Goal: Information Seeking & Learning: Learn about a topic

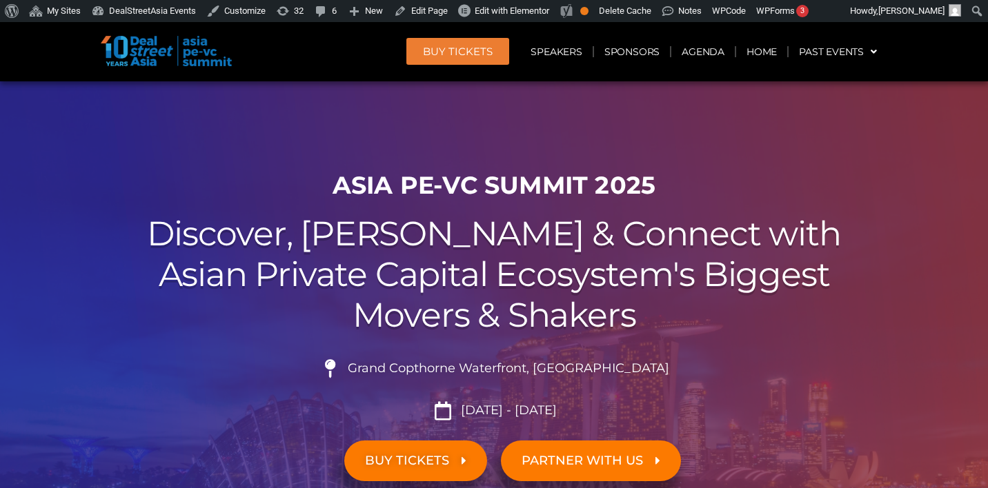
scroll to position [9846, 0]
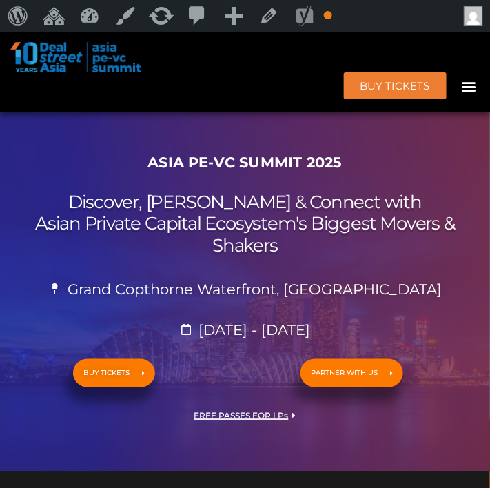
scroll to position [336, 0]
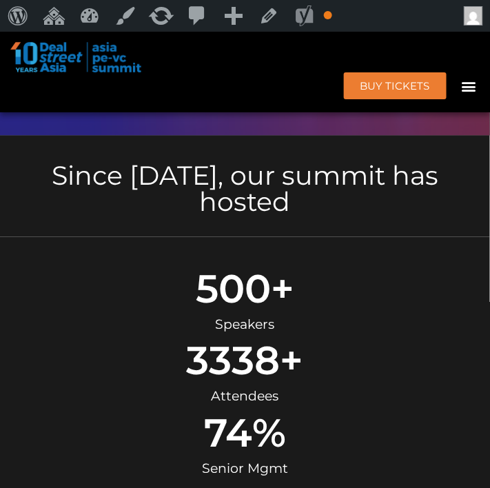
click at [474, 96] on div "Menu" at bounding box center [469, 85] width 23 height 23
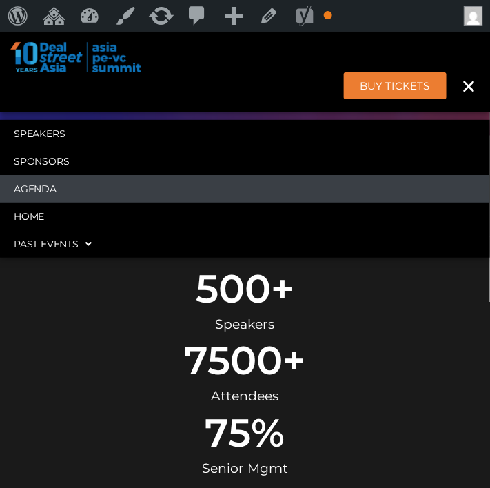
click at [226, 187] on link "Agenda" at bounding box center [245, 189] width 490 height 28
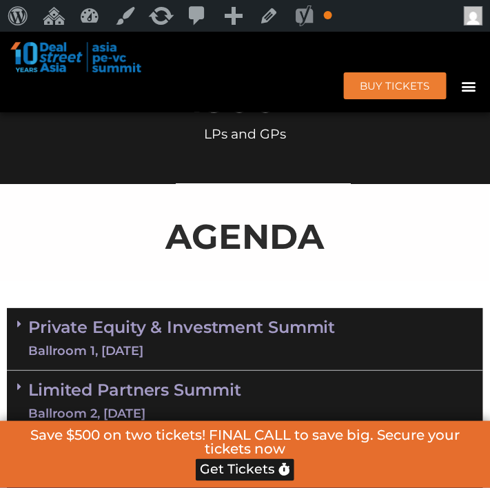
scroll to position [793, 0]
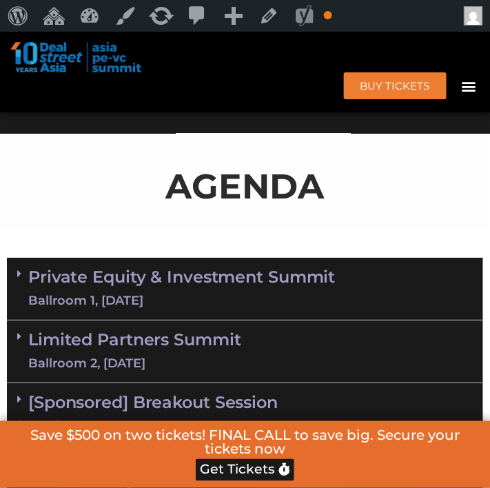
click at [198, 331] on link "Limited Partners Summit Ballroom 2, 10 Sept" at bounding box center [134, 351] width 213 height 41
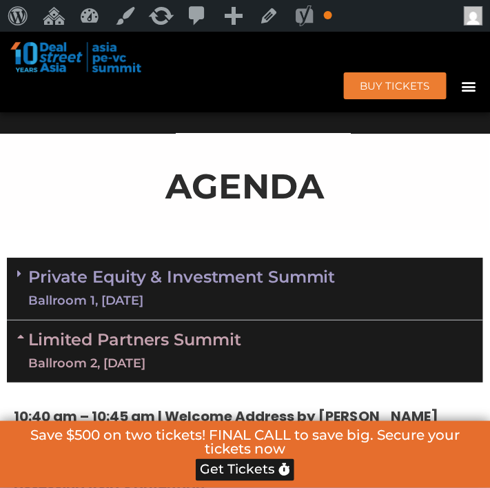
click at [198, 331] on link "Limited Partners Summit Ballroom 2, 10 Sept" at bounding box center [134, 351] width 213 height 41
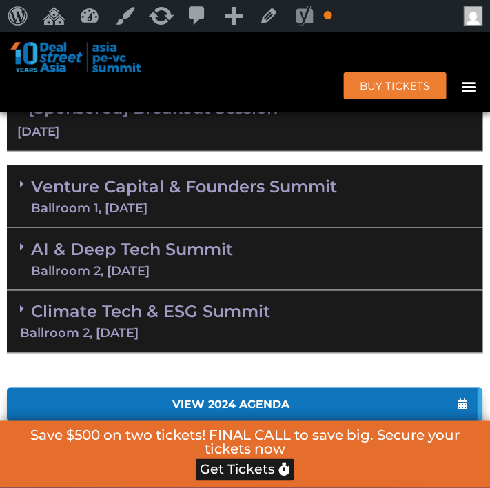
scroll to position [1047, 0]
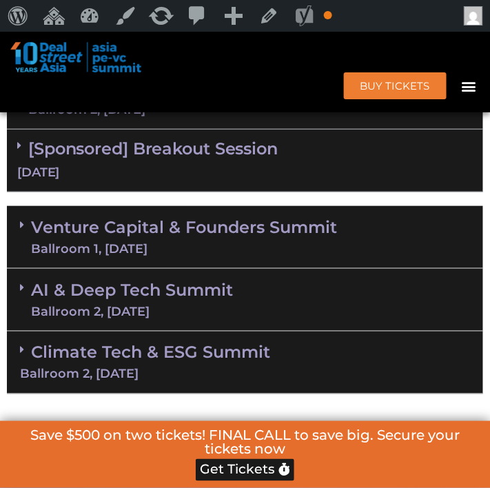
click at [181, 306] on div "Ballroom 2, 11 Sept" at bounding box center [132, 312] width 202 height 12
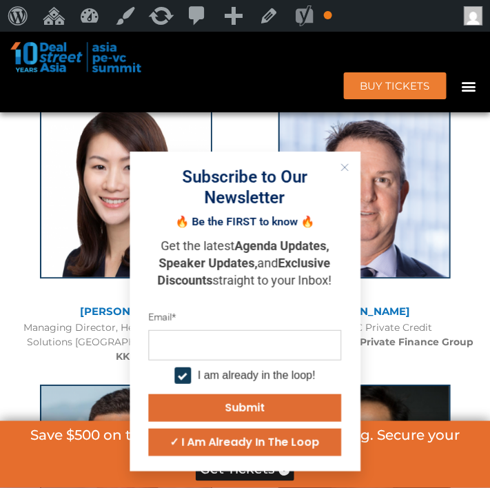
click at [339, 172] on button "Close" at bounding box center [345, 168] width 18 height 18
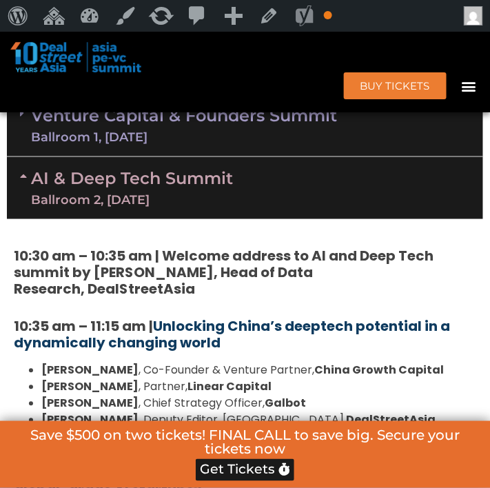
scroll to position [1053, 0]
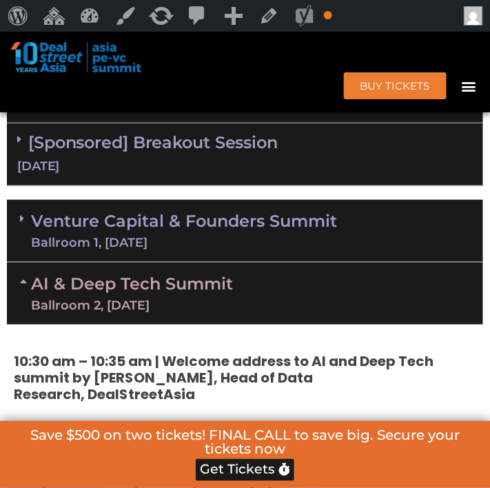
drag, startPoint x: 184, startPoint y: 250, endPoint x: 186, endPoint y: 230, distance: 19.4
click at [186, 276] on link "AI & Deep Tech Summit Ballroom 2, 11 Sept" at bounding box center [132, 294] width 202 height 36
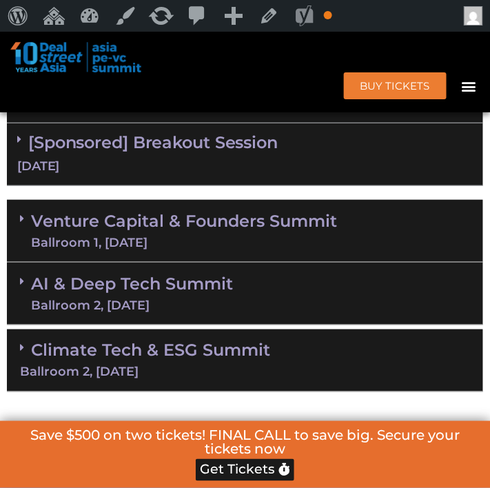
click at [179, 213] on link "Venture Capital & Founders​ Summit Ballroom 1, 11 Sept" at bounding box center [184, 231] width 306 height 36
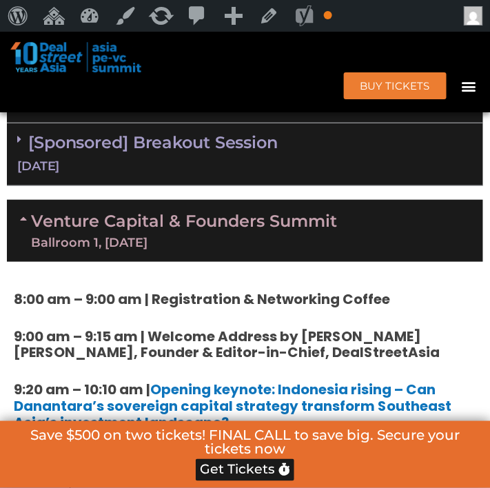
click at [352, 207] on div "Venture Capital & Founders​ Summit Ballroom 1, 11 Sept" at bounding box center [245, 231] width 477 height 62
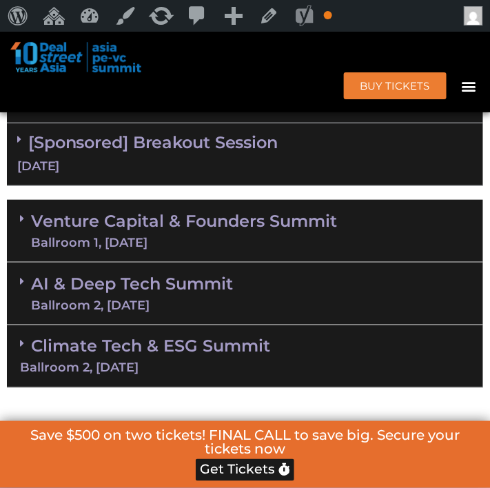
click at [352, 207] on div "Venture Capital & Founders​ Summit Ballroom 1, 11 Sept" at bounding box center [245, 231] width 477 height 63
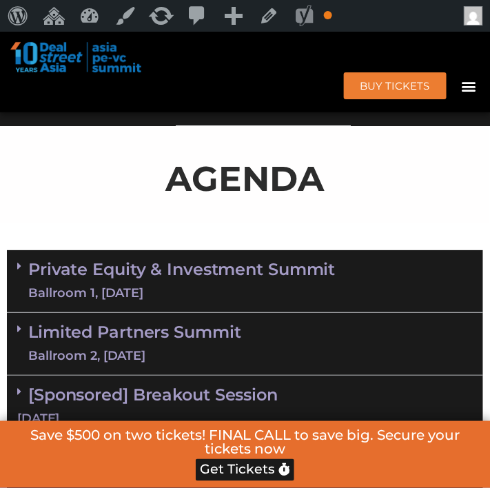
scroll to position [828, 0]
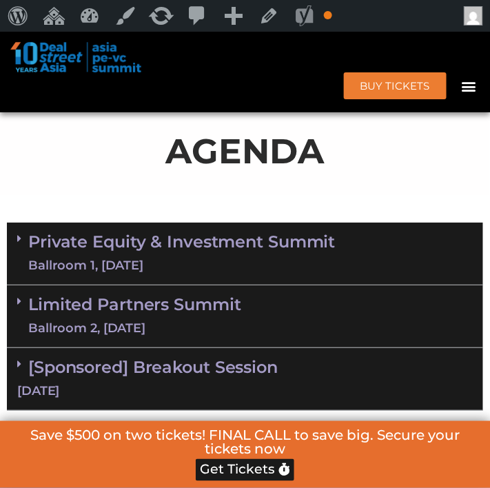
click at [279, 286] on div "Limited Partners Summit Ballroom 2, 10 Sept" at bounding box center [245, 317] width 477 height 63
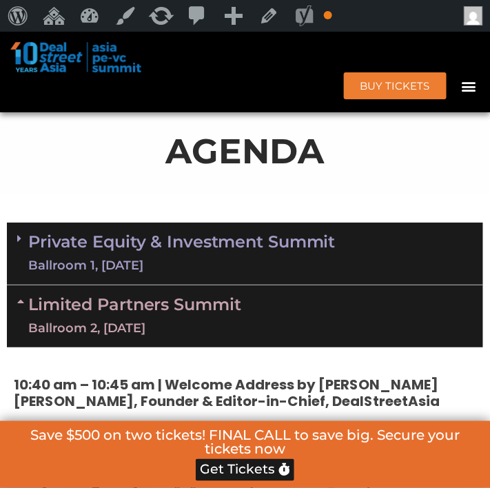
click at [276, 257] on div "Ballroom 1, 10 Sept" at bounding box center [182, 265] width 308 height 17
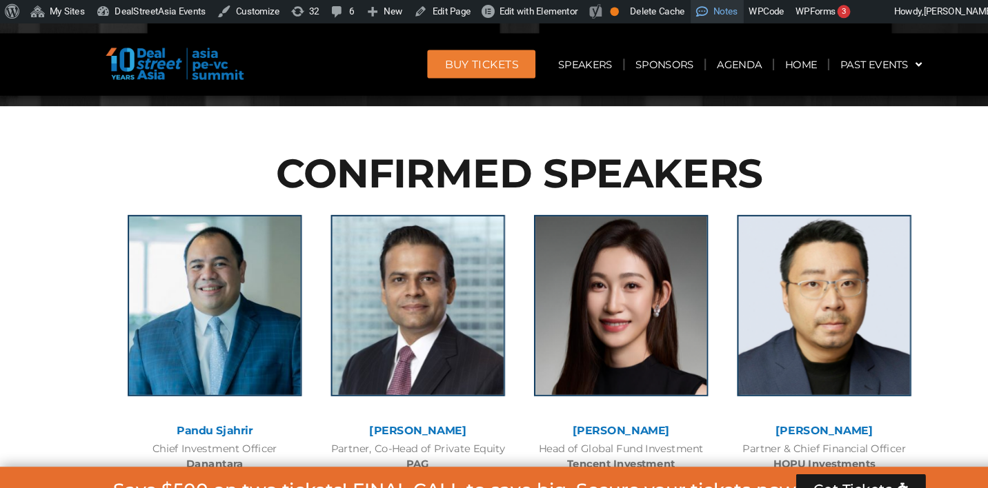
scroll to position [5207, 0]
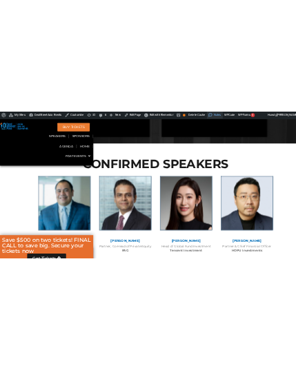
scroll to position [5170, 0]
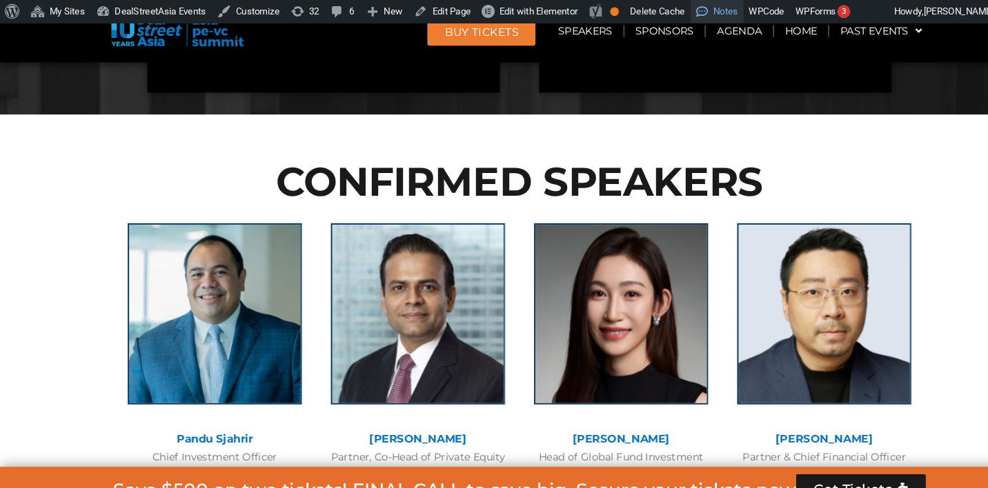
scroll to position [5201, 0]
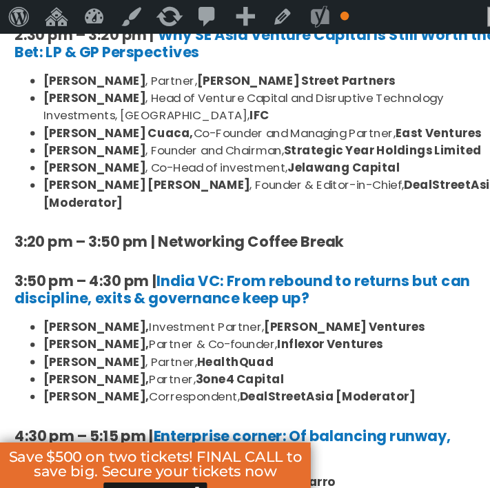
scroll to position [0, 0]
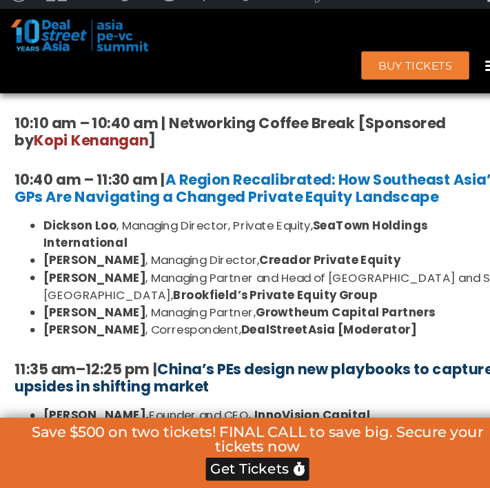
scroll to position [1380, 0]
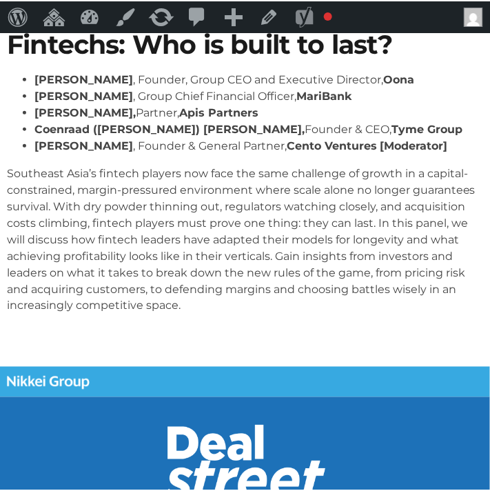
scroll to position [261, 0]
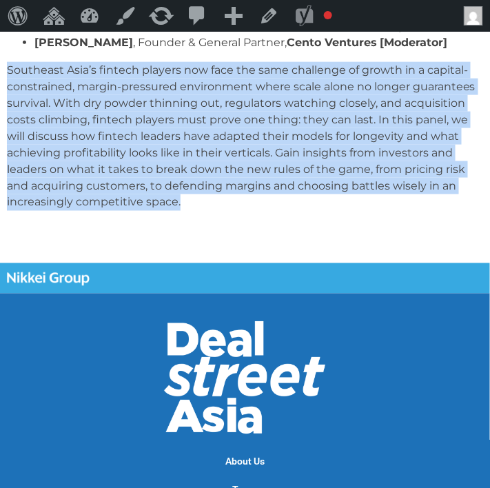
drag, startPoint x: 223, startPoint y: 199, endPoint x: 1, endPoint y: 76, distance: 253.8
click at [1, 75] on div "The Next Frontier for SE Asia’s Fintechs: Who is built to last? [PERSON_NAME] ,…" at bounding box center [245, 61] width 490 height 335
copy p "Southeast Asia’s fintech players now face the same challenge of growth in a cap…"
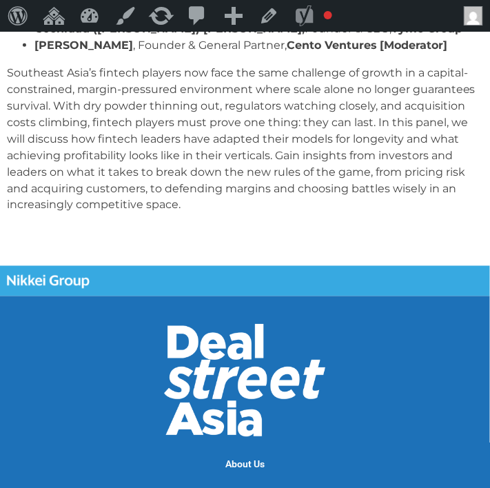
scroll to position [147, 0]
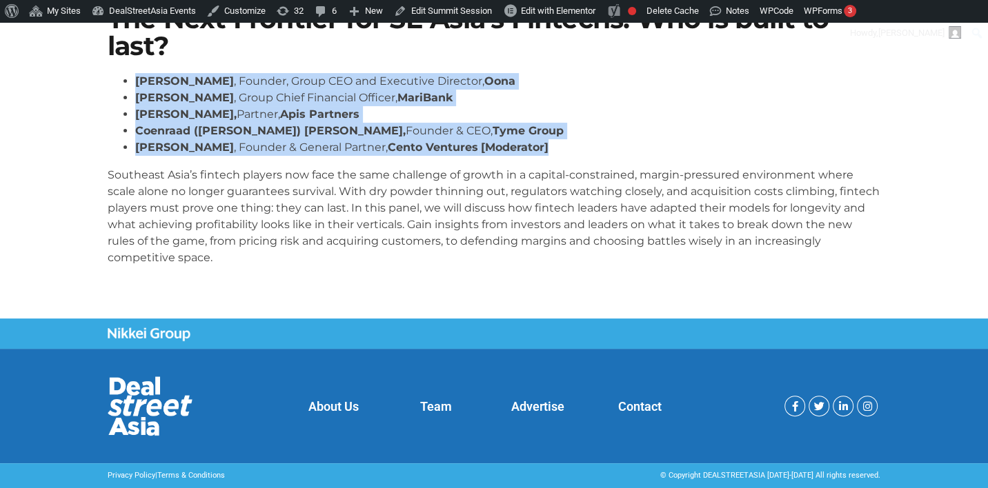
drag, startPoint x: 543, startPoint y: 151, endPoint x: 137, endPoint y: 85, distance: 411.6
click at [135, 85] on ul "[PERSON_NAME] , Founder, Group CEO and Executive Director, Oona [PERSON_NAME] ,…" at bounding box center [494, 114] width 773 height 83
copy ul "[PERSON_NAME] , Founder, Group CEO and Executive Director, [PERSON_NAME] , Grou…"
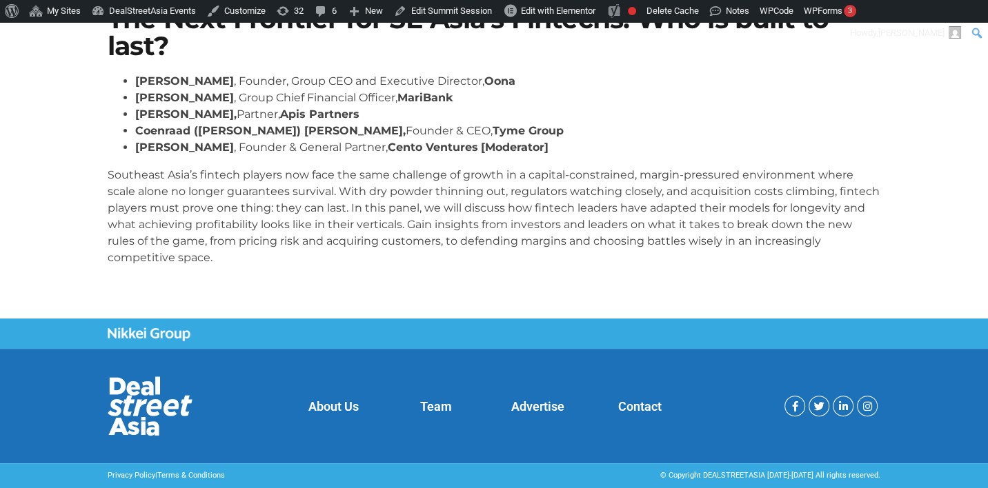
click at [490, 0] on html "About WordPress About WordPress [DOMAIN_NAME] Documentation Support Feedback My…" at bounding box center [494, 182] width 988 height 614
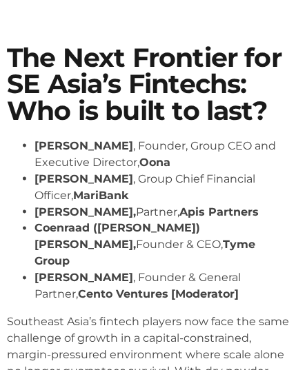
scroll to position [145, 0]
